Goal: Task Accomplishment & Management: Use online tool/utility

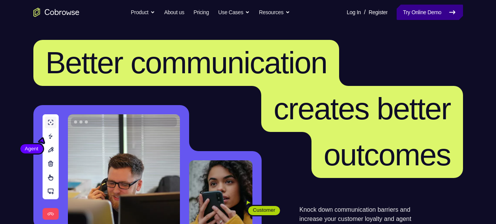
click at [416, 7] on link "Try Online Demo" at bounding box center [430, 12] width 66 height 15
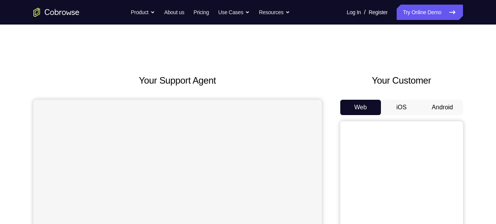
click at [444, 106] on button "Android" at bounding box center [442, 107] width 41 height 15
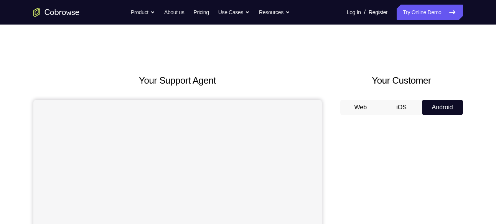
click at [444, 106] on button "Android" at bounding box center [442, 107] width 41 height 15
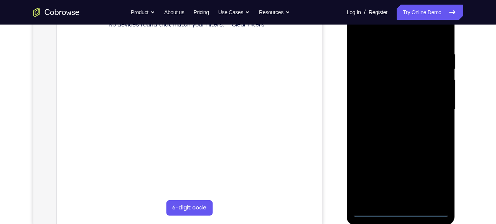
scroll to position [132, 0]
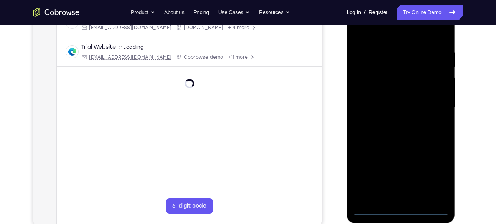
click at [400, 210] on div at bounding box center [400, 107] width 97 height 215
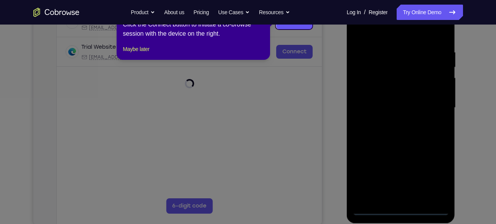
click at [397, 191] on icon at bounding box center [251, 112] width 502 height 224
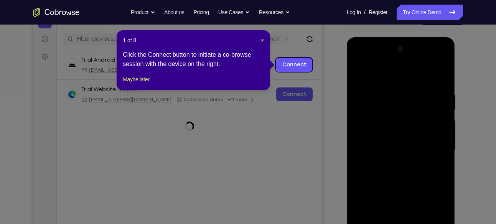
scroll to position [89, 0]
click at [261, 39] on span "×" at bounding box center [262, 41] width 3 height 6
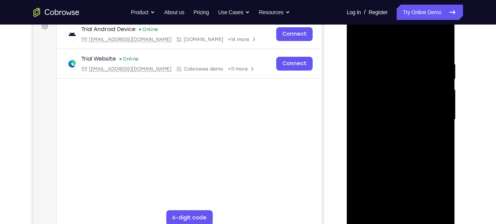
scroll to position [121, 0]
click at [392, 206] on div at bounding box center [400, 119] width 97 height 215
click at [403, 152] on div at bounding box center [400, 119] width 97 height 215
click at [441, 205] on div at bounding box center [400, 119] width 97 height 215
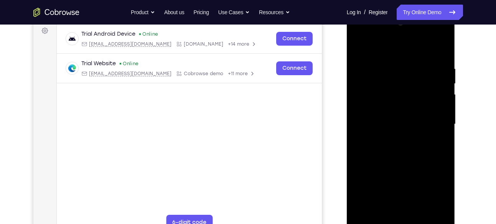
scroll to position [115, 0]
click at [368, 84] on div at bounding box center [400, 125] width 97 height 215
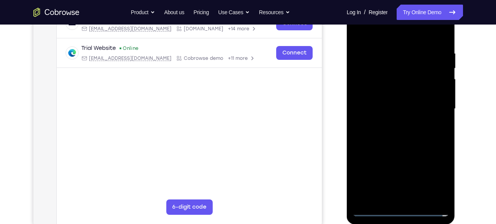
scroll to position [132, 0]
click at [390, 123] on div at bounding box center [400, 108] width 97 height 215
click at [383, 92] on div at bounding box center [400, 108] width 97 height 215
click at [382, 103] on div at bounding box center [400, 108] width 97 height 215
click at [442, 101] on div at bounding box center [400, 108] width 97 height 215
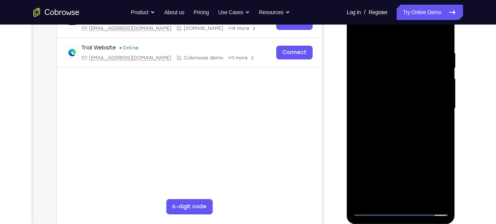
scroll to position [130, 0]
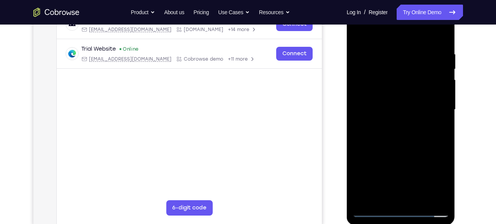
click at [403, 90] on div at bounding box center [400, 109] width 97 height 215
drag, startPoint x: 407, startPoint y: 148, endPoint x: 412, endPoint y: 93, distance: 55.1
click at [412, 93] on div at bounding box center [400, 109] width 97 height 215
drag, startPoint x: 403, startPoint y: 155, endPoint x: 408, endPoint y: 64, distance: 91.4
click at [408, 64] on div at bounding box center [400, 109] width 97 height 215
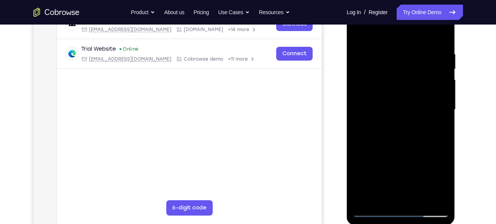
drag, startPoint x: 409, startPoint y: 141, endPoint x: 412, endPoint y: 75, distance: 66.4
click at [412, 75] on div at bounding box center [400, 109] width 97 height 215
click at [420, 200] on div at bounding box center [400, 109] width 97 height 215
click at [358, 160] on div at bounding box center [400, 109] width 97 height 215
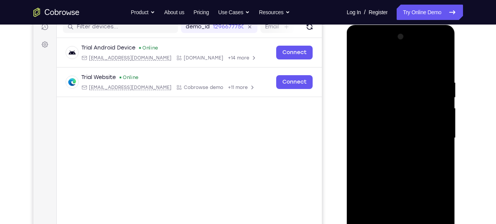
scroll to position [138, 0]
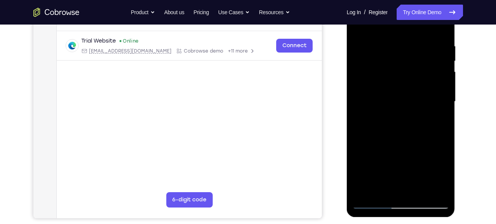
click at [422, 191] on div at bounding box center [400, 101] width 97 height 215
drag, startPoint x: 414, startPoint y: 156, endPoint x: 413, endPoint y: 67, distance: 88.6
click at [413, 67] on div at bounding box center [400, 101] width 97 height 215
drag, startPoint x: 416, startPoint y: 160, endPoint x: 410, endPoint y: 54, distance: 105.3
click at [410, 54] on div at bounding box center [400, 101] width 97 height 215
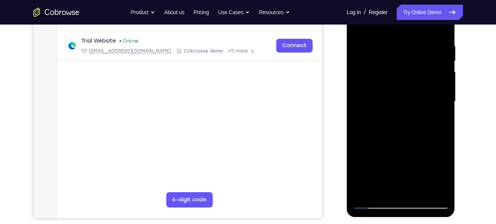
click at [437, 192] on div at bounding box center [400, 101] width 97 height 215
click at [418, 193] on div at bounding box center [400, 101] width 97 height 215
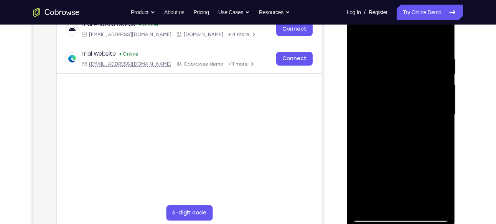
scroll to position [125, 0]
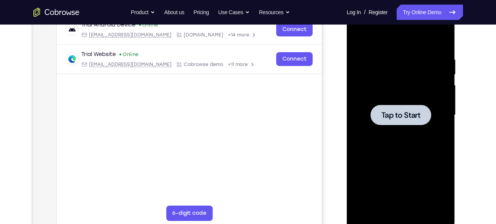
click at [411, 136] on div at bounding box center [400, 115] width 97 height 215
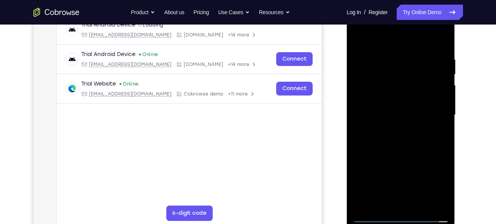
click at [401, 214] on div at bounding box center [400, 115] width 97 height 215
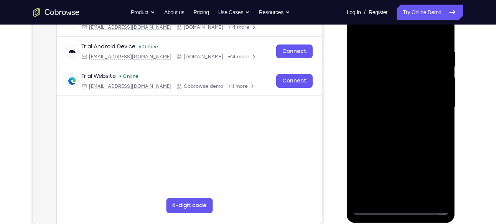
scroll to position [133, 0]
click at [394, 191] on div at bounding box center [400, 107] width 97 height 215
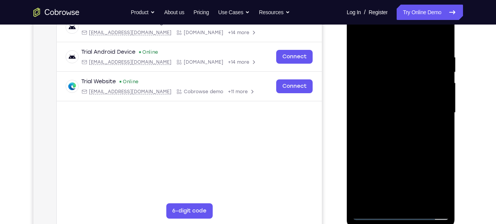
scroll to position [128, 0]
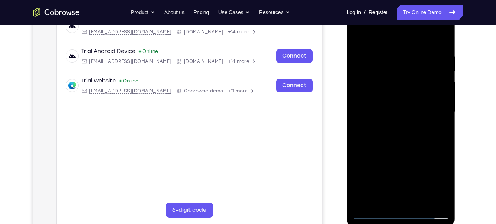
click at [394, 146] on div at bounding box center [400, 112] width 97 height 215
click at [441, 199] on div at bounding box center [400, 112] width 97 height 215
click at [369, 95] on div at bounding box center [400, 112] width 97 height 215
click at [378, 103] on div at bounding box center [400, 112] width 97 height 215
click at [378, 95] on div at bounding box center [400, 112] width 97 height 215
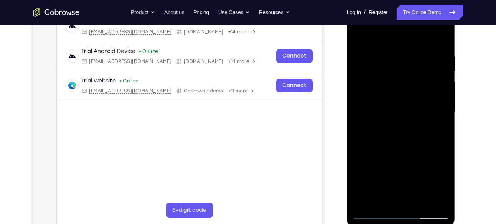
click at [380, 113] on div at bounding box center [400, 112] width 97 height 215
click at [403, 140] on div at bounding box center [400, 112] width 97 height 215
click at [441, 44] on div at bounding box center [400, 112] width 97 height 215
click at [403, 146] on div at bounding box center [400, 112] width 97 height 215
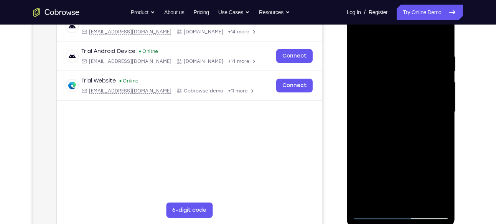
drag, startPoint x: 403, startPoint y: 146, endPoint x: 407, endPoint y: 103, distance: 43.1
click at [407, 103] on div at bounding box center [400, 112] width 97 height 215
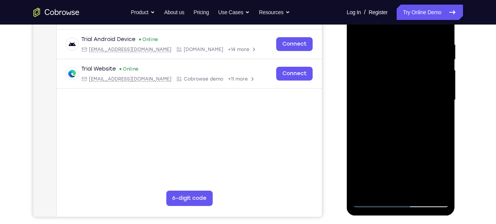
scroll to position [140, 0]
click at [445, 95] on div at bounding box center [400, 99] width 97 height 215
click at [445, 92] on div at bounding box center [400, 99] width 97 height 215
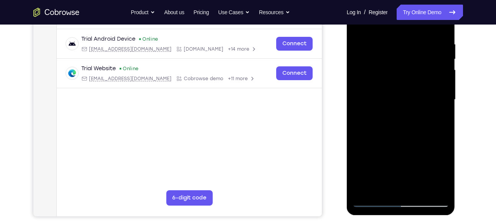
click at [445, 92] on div at bounding box center [400, 99] width 97 height 215
click at [420, 189] on div at bounding box center [400, 99] width 97 height 215
click at [412, 141] on div at bounding box center [400, 99] width 97 height 215
click at [405, 140] on div at bounding box center [400, 99] width 97 height 215
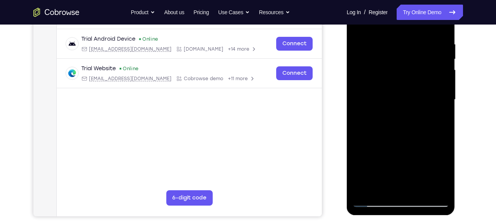
drag, startPoint x: 400, startPoint y: 169, endPoint x: 405, endPoint y: 98, distance: 71.2
click at [405, 98] on div at bounding box center [400, 99] width 97 height 215
click at [372, 200] on div at bounding box center [400, 99] width 97 height 215
click at [375, 201] on div at bounding box center [400, 99] width 97 height 215
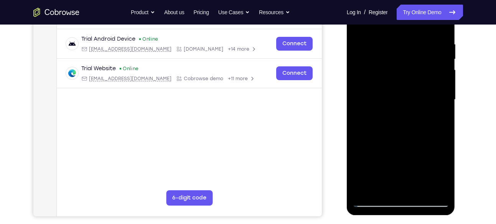
click at [389, 34] on div at bounding box center [400, 99] width 97 height 215
click at [361, 104] on div at bounding box center [400, 99] width 97 height 215
click at [379, 110] on div at bounding box center [400, 99] width 97 height 215
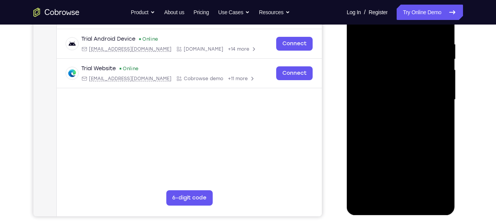
click at [379, 110] on div at bounding box center [400, 99] width 97 height 215
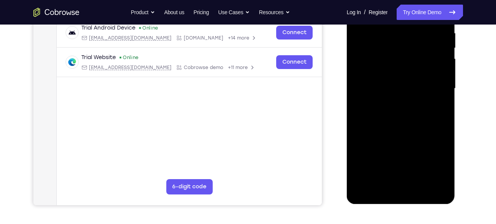
scroll to position [151, 0]
drag, startPoint x: 412, startPoint y: 112, endPoint x: 412, endPoint y: 66, distance: 45.6
click at [412, 66] on div at bounding box center [400, 89] width 97 height 215
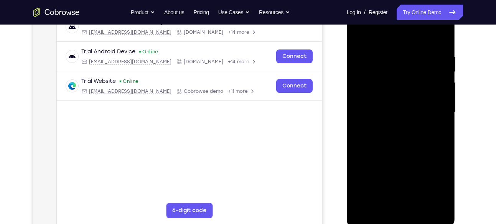
scroll to position [128, 0]
click at [430, 199] on div at bounding box center [400, 112] width 97 height 215
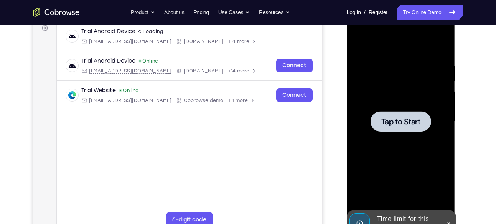
scroll to position [130, 0]
